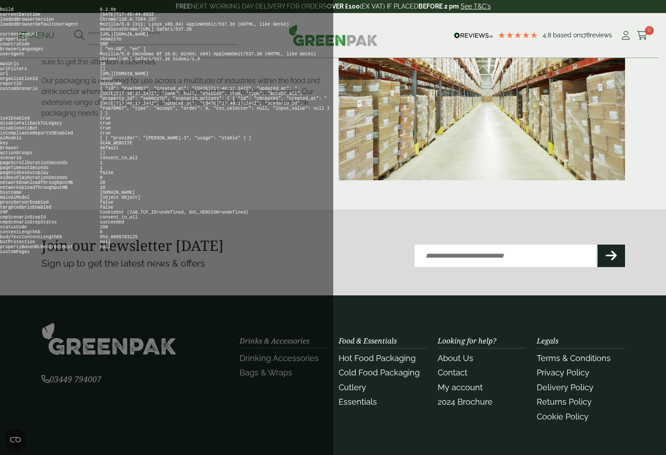
scroll to position [217, 0]
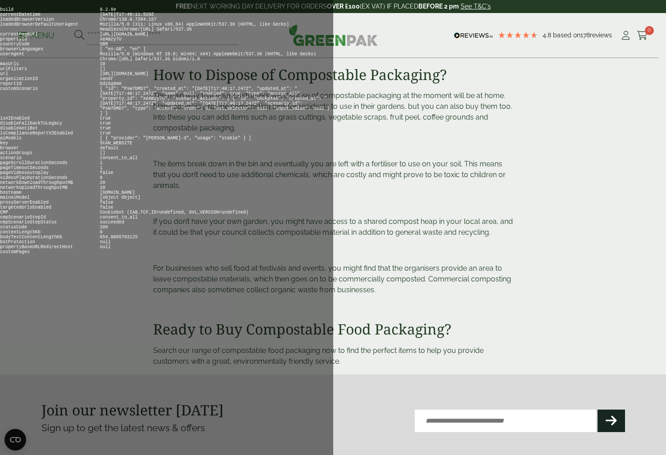
scroll to position [1192, 0]
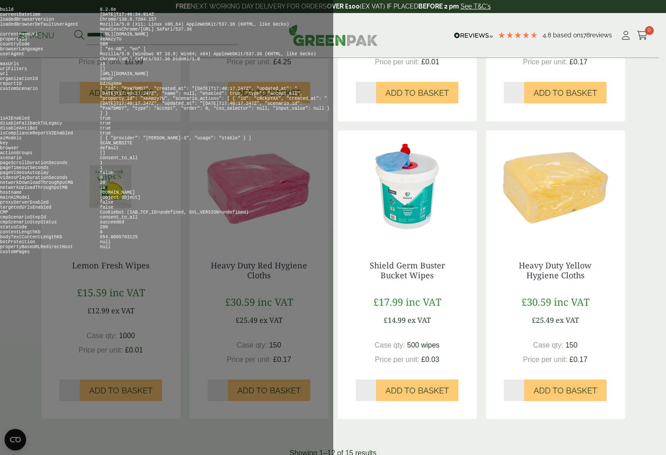
scroll to position [1057, 0]
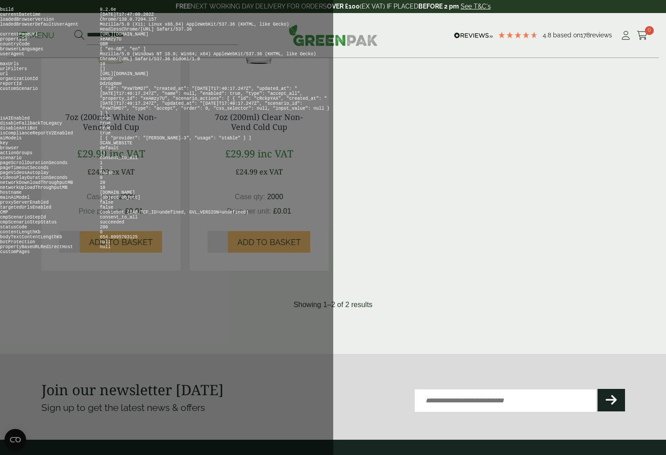
scroll to position [496, 0]
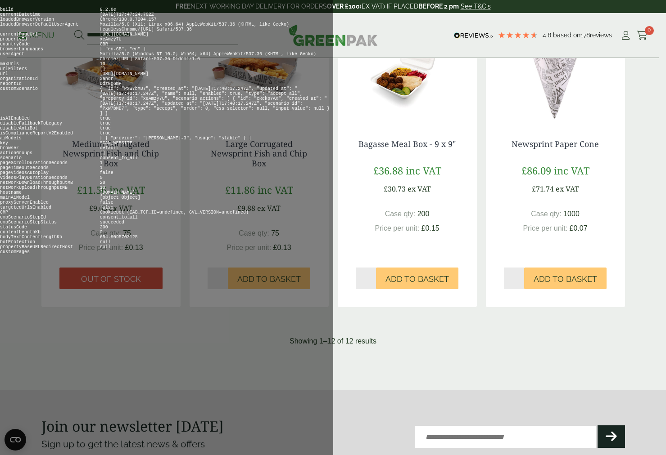
scroll to position [1073, 0]
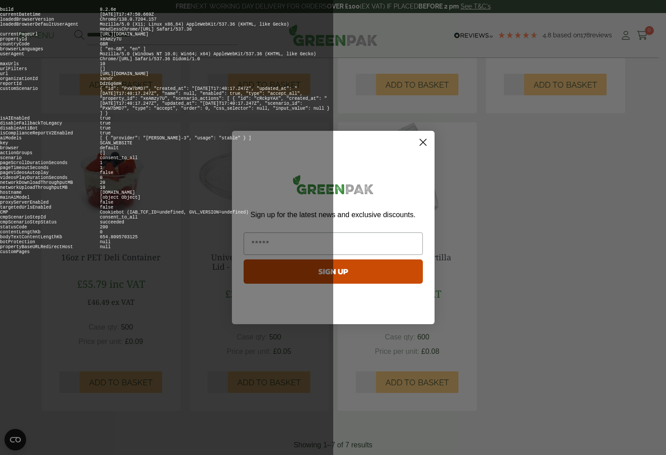
scroll to position [772, 0]
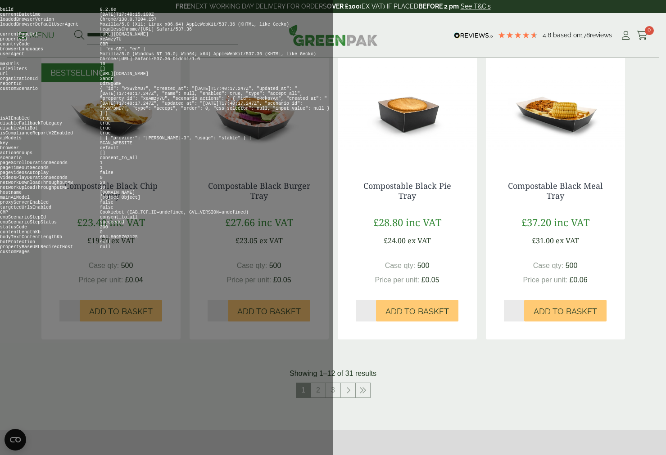
scroll to position [1113, 0]
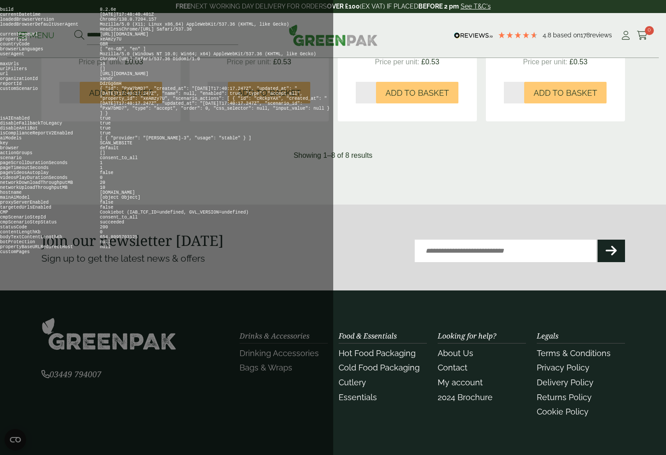
scroll to position [752, 0]
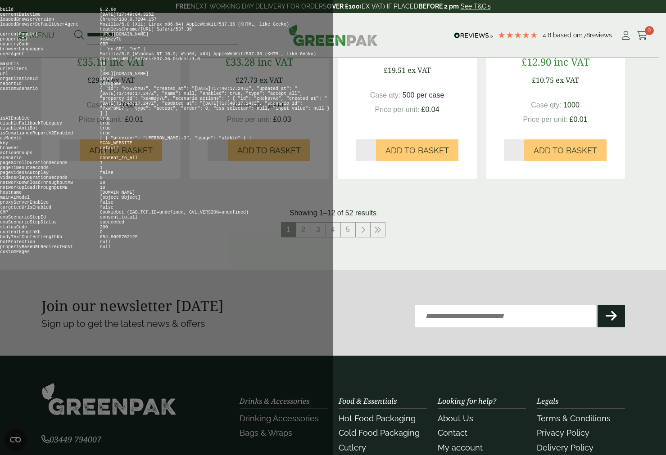
scroll to position [1087, 0]
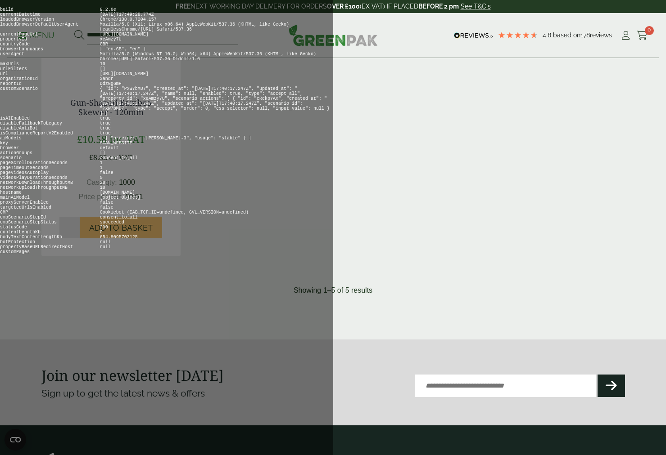
scroll to position [752, 0]
